Goal: Task Accomplishment & Management: Use online tool/utility

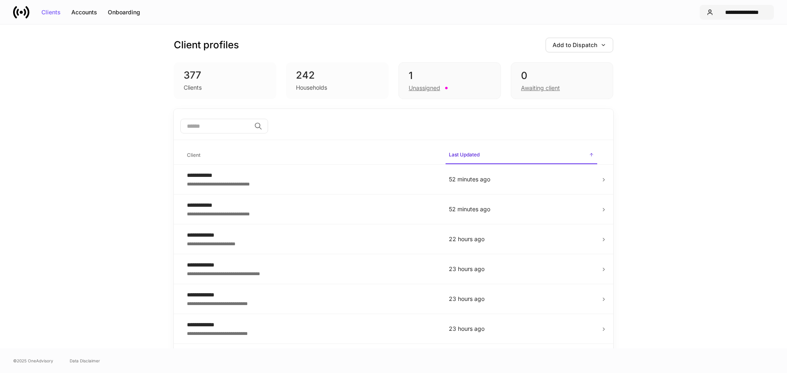
click at [726, 8] on button "**********" at bounding box center [737, 12] width 74 height 15
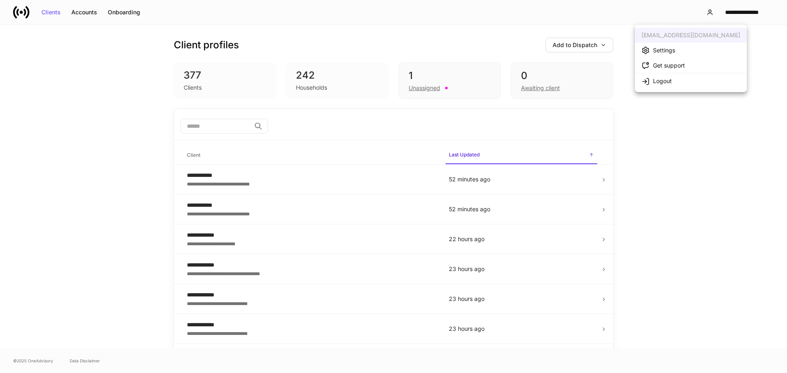
click at [734, 82] on li "Logout" at bounding box center [691, 81] width 112 height 16
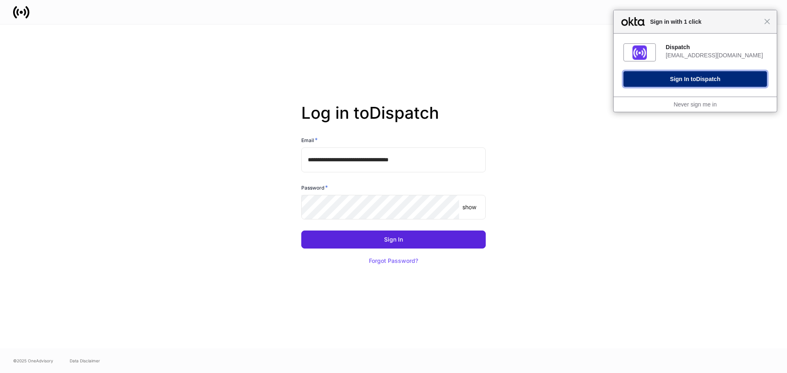
click at [723, 86] on button "Sign In to Dispatch" at bounding box center [694, 79] width 143 height 16
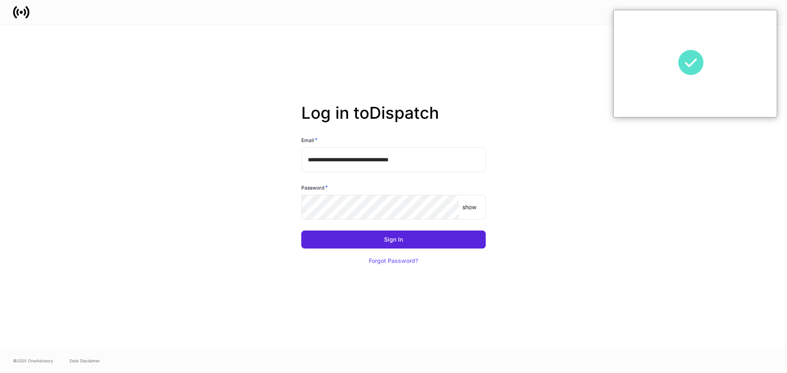
type input "**********"
